Goal: Information Seeking & Learning: Learn about a topic

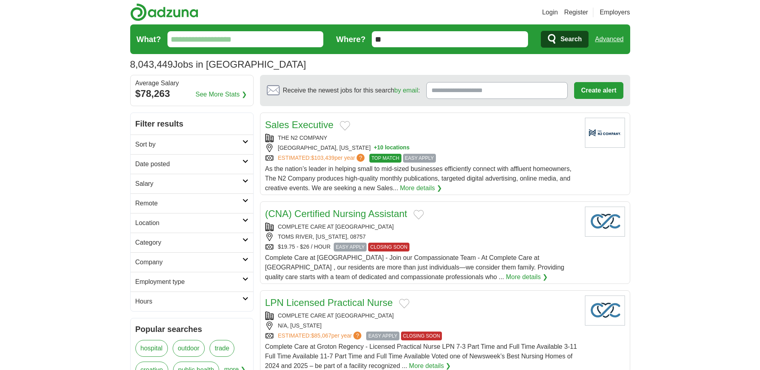
click at [263, 42] on input "What?" at bounding box center [245, 39] width 156 height 16
click at [248, 143] on icon at bounding box center [245, 142] width 6 height 4
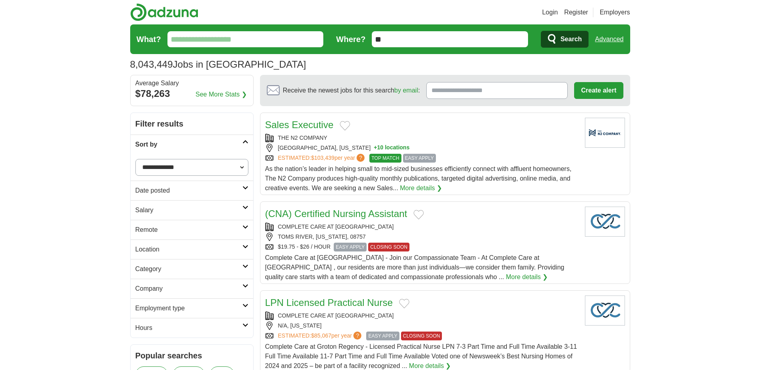
click at [245, 185] on link "Date posted" at bounding box center [192, 191] width 123 height 20
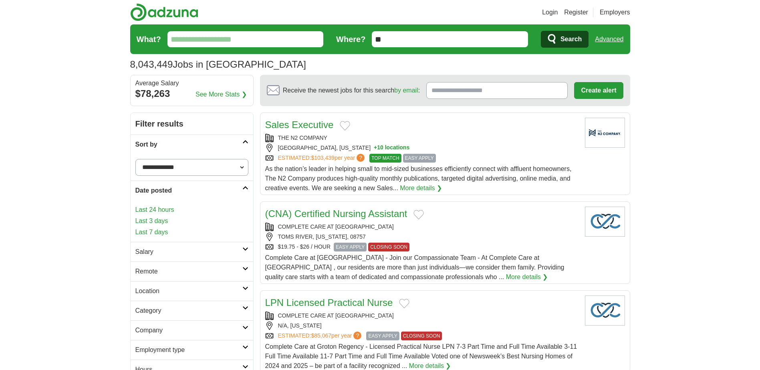
click at [165, 230] on link "Last 7 days" at bounding box center [191, 232] width 113 height 10
click at [245, 268] on icon at bounding box center [245, 269] width 6 height 4
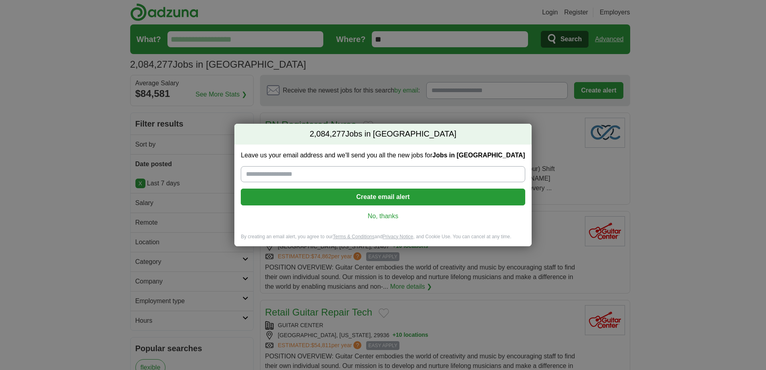
click at [386, 213] on link "No, thanks" at bounding box center [382, 216] width 271 height 9
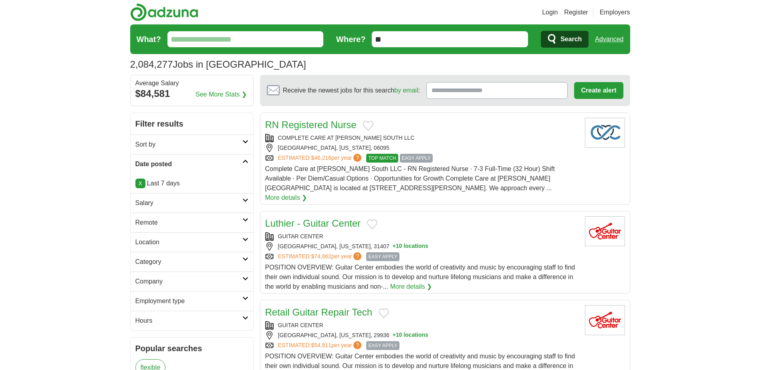
click at [244, 215] on link "Remote" at bounding box center [192, 223] width 123 height 20
click at [153, 240] on link "Remote jobs" at bounding box center [153, 241] width 36 height 7
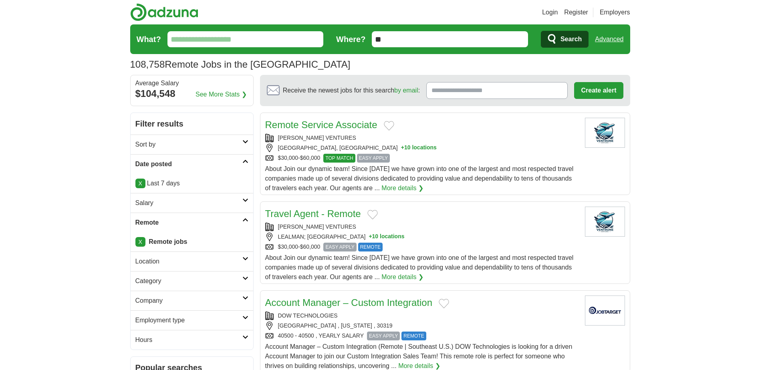
click at [244, 318] on icon at bounding box center [245, 318] width 6 height 4
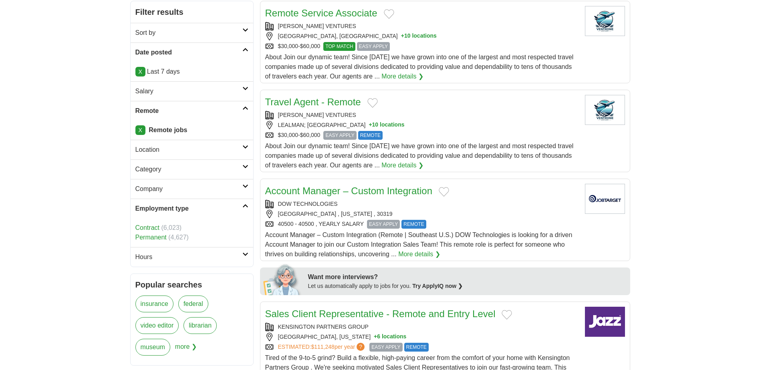
scroll to position [120, 0]
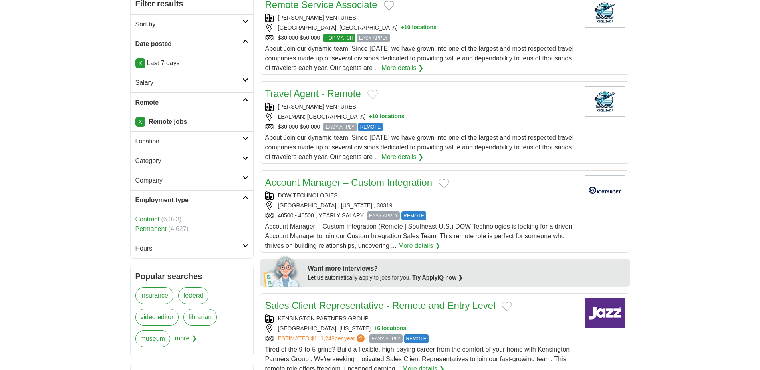
click at [158, 229] on link "Permanent" at bounding box center [150, 228] width 31 height 7
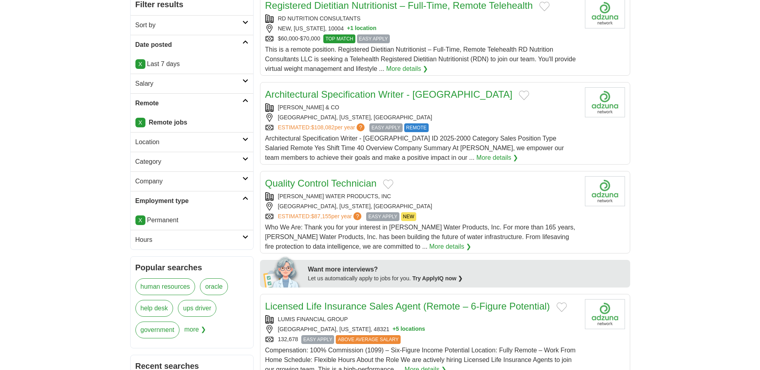
scroll to position [120, 0]
